Goal: Navigation & Orientation: Understand site structure

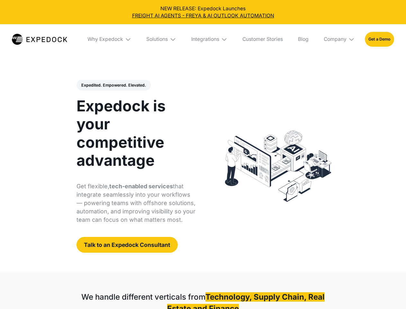
select select
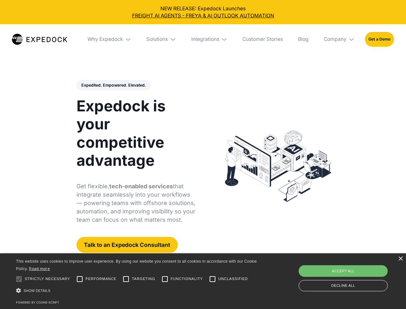
click at [203, 39] on div "Integrations" at bounding box center [205, 39] width 28 height 6
click at [110, 39] on div "Why Expedock" at bounding box center [100, 39] width 36 height 6
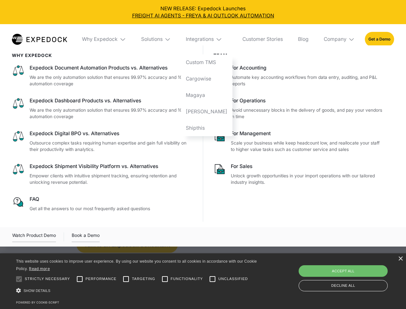
click at [162, 39] on div "Solutions" at bounding box center [152, 39] width 22 height 6
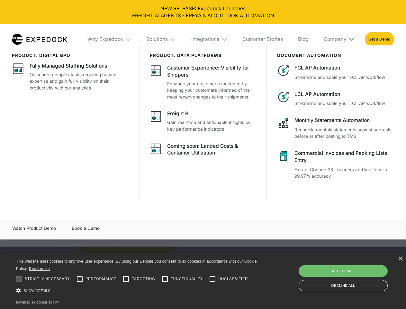
click at [210, 39] on div "Integrations" at bounding box center [205, 39] width 28 height 6
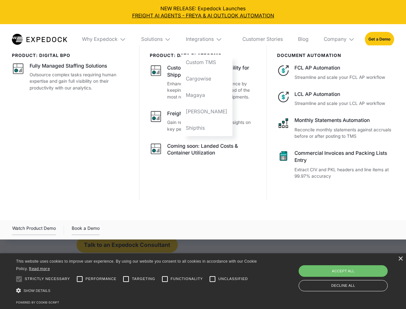
click at [340, 39] on div "Company" at bounding box center [335, 39] width 23 height 6
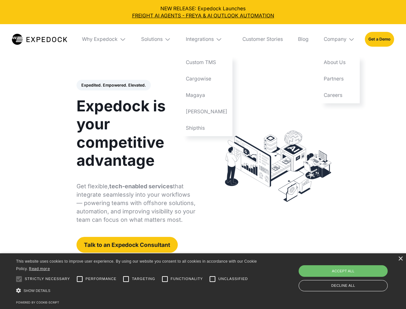
click at [113, 85] on div "Expedited. Empowered. Elevated. Automate Freight Document Extraction at 99.97% …" at bounding box center [136, 166] width 119 height 173
click at [19, 279] on div at bounding box center [19, 278] width 13 height 13
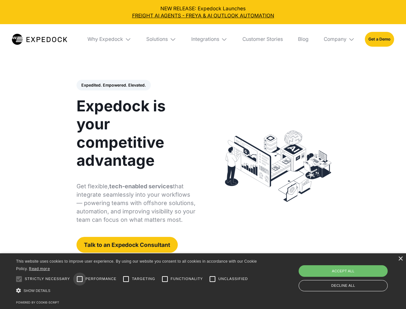
click at [80, 279] on input "Performance" at bounding box center [79, 278] width 13 height 13
checkbox input "true"
click at [126, 279] on input "Targeting" at bounding box center [126, 278] width 13 height 13
checkbox input "true"
click at [165, 279] on input "Functionality" at bounding box center [165, 278] width 13 height 13
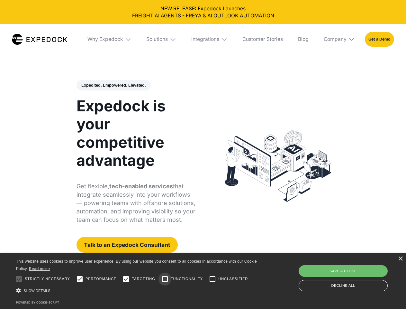
checkbox input "true"
